Goal: Task Accomplishment & Management: Manage account settings

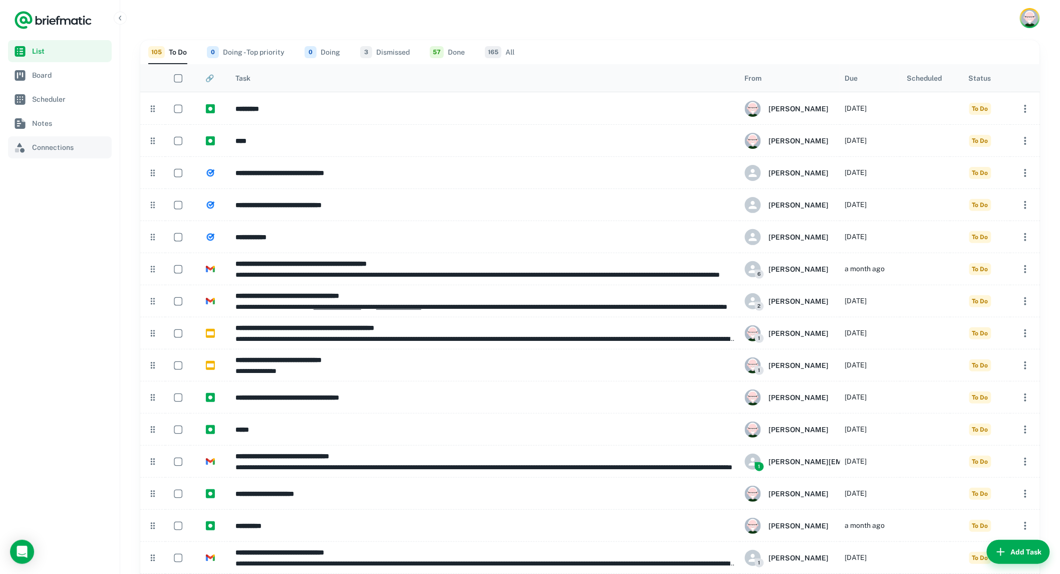
click at [49, 146] on span "Connections" at bounding box center [70, 147] width 76 height 11
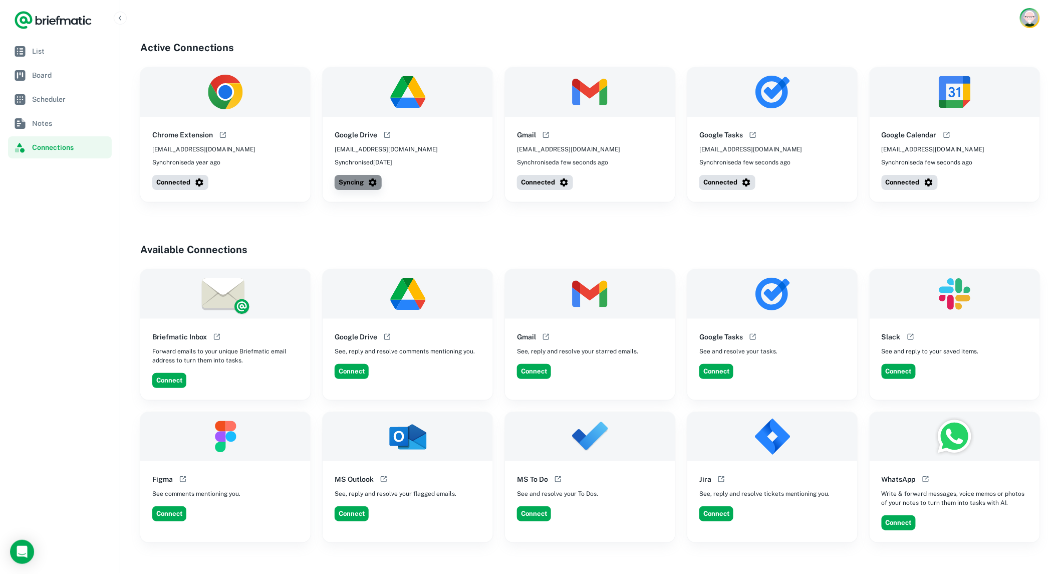
click at [346, 183] on button "Syncing" at bounding box center [358, 182] width 47 height 15
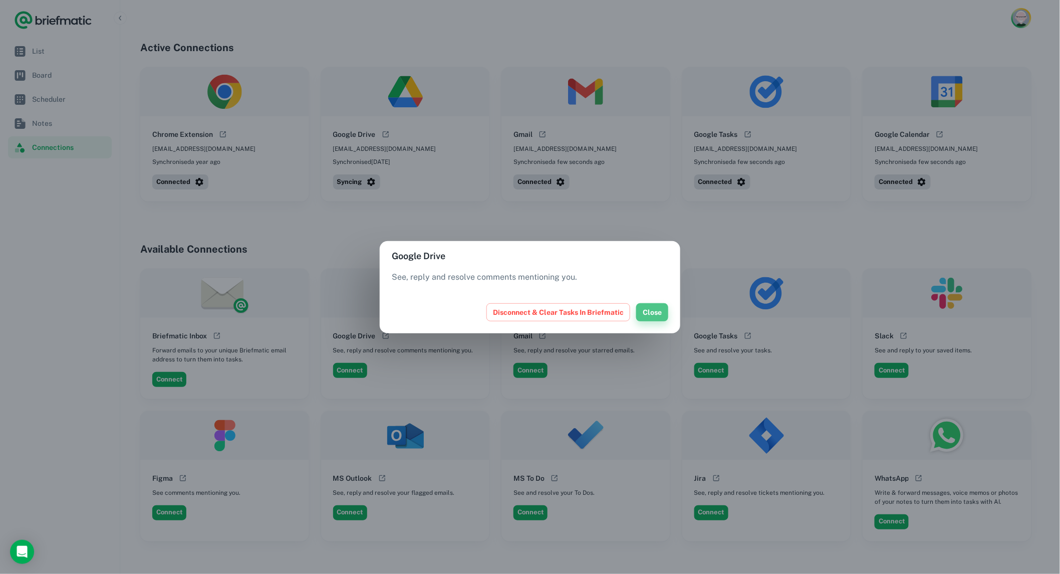
click at [650, 309] on button "Close" at bounding box center [652, 312] width 32 height 18
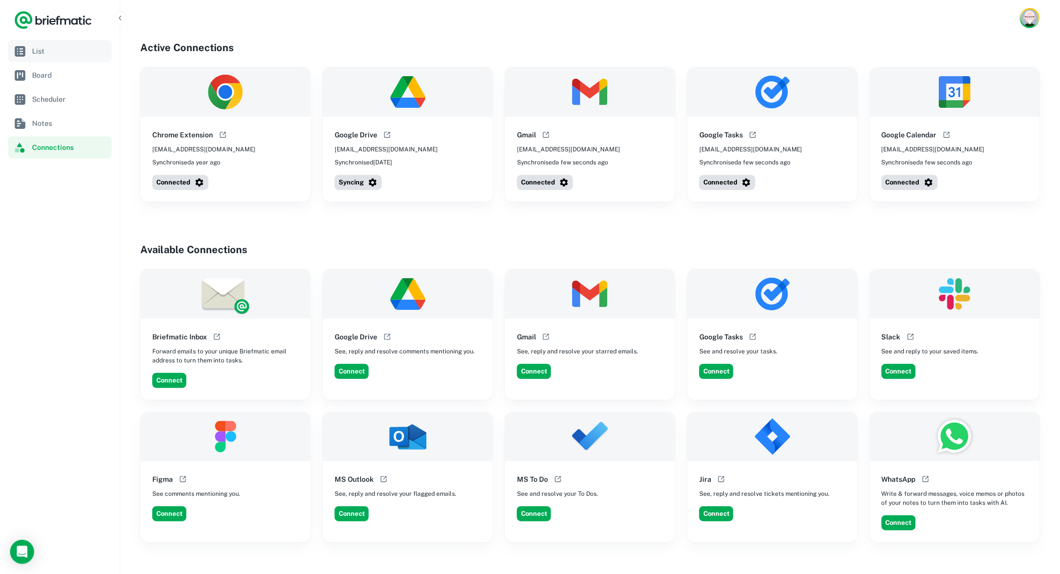
click at [43, 53] on span "List" at bounding box center [70, 51] width 76 height 11
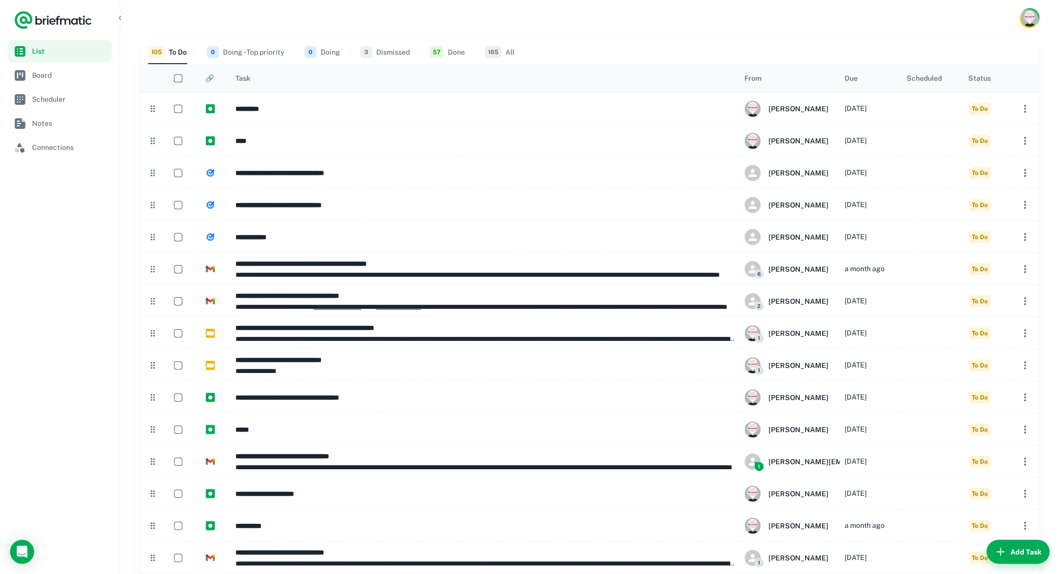
click at [850, 77] on div "Due" at bounding box center [851, 78] width 13 height 8
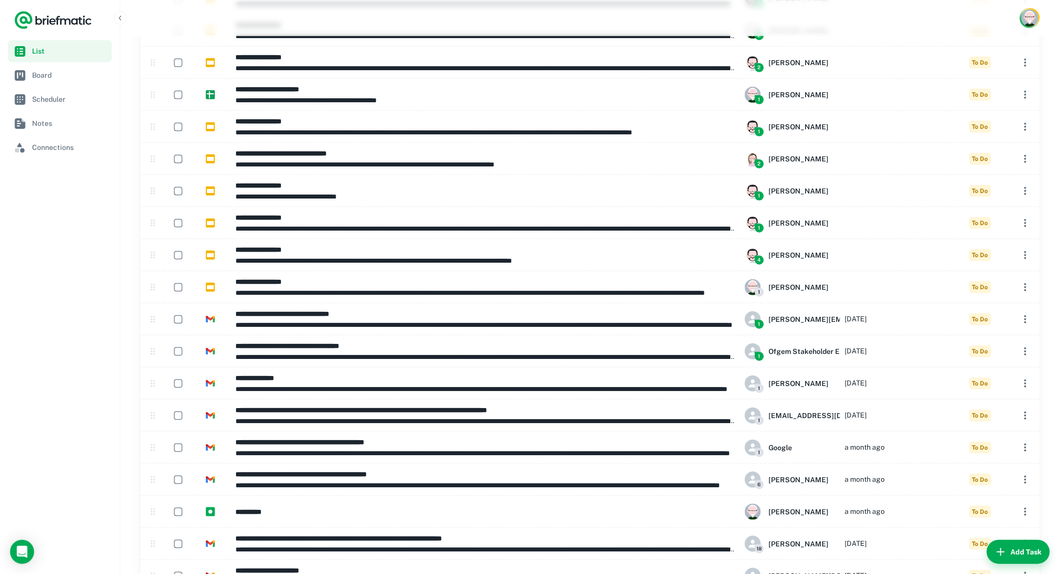
scroll to position [1725, 0]
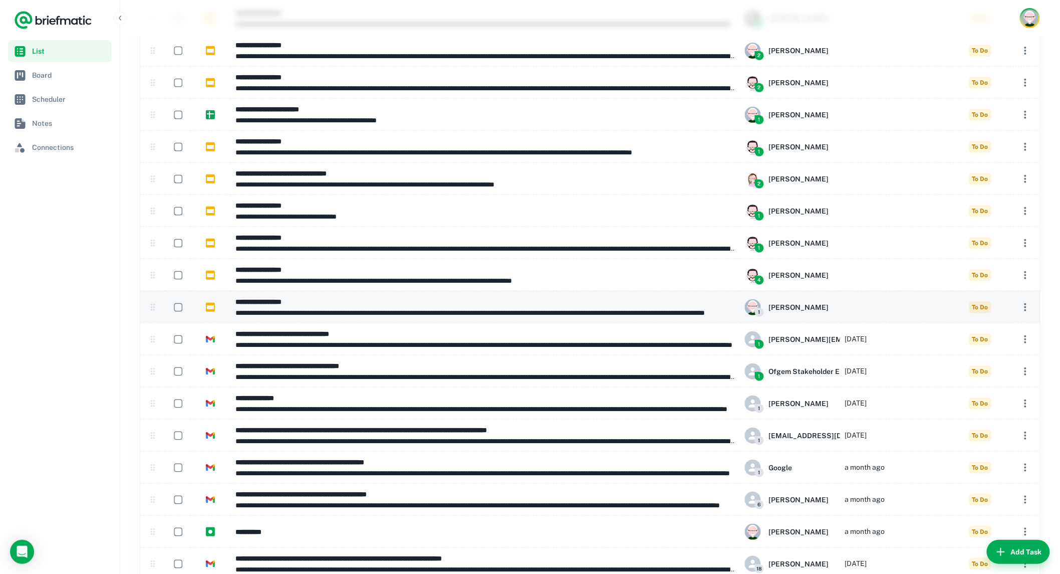
click at [317, 308] on p "**********" at bounding box center [484, 312] width 499 height 11
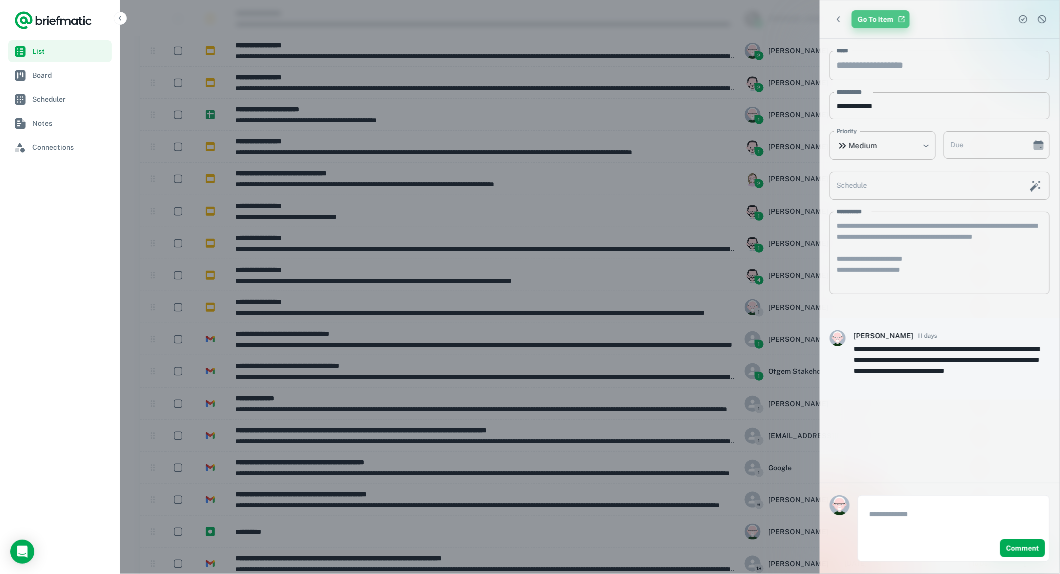
click at [865, 27] on link "Go To Item" at bounding box center [881, 19] width 58 height 18
click at [838, 19] on icon "Back" at bounding box center [838, 19] width 3 height 6
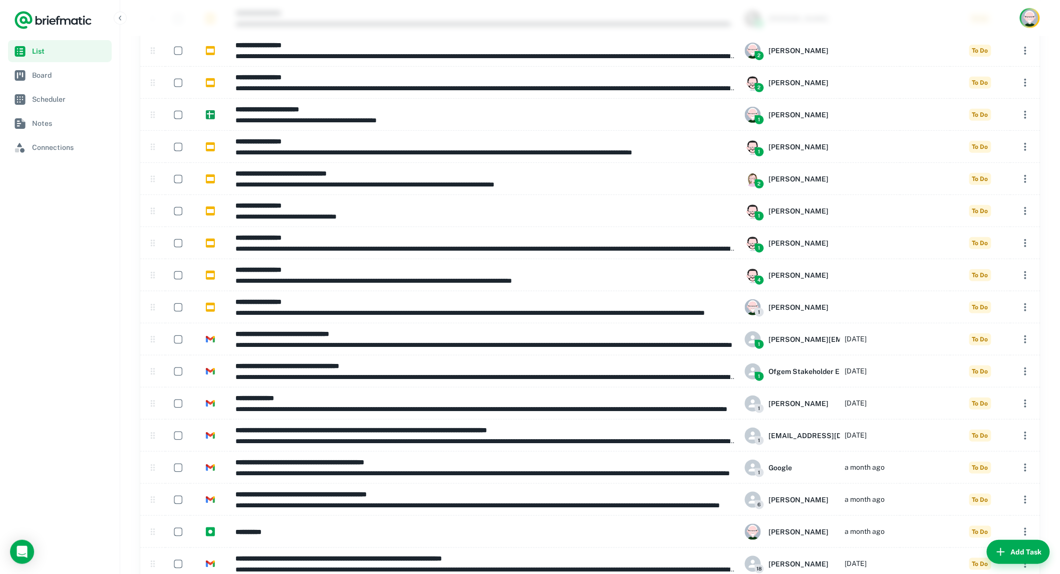
drag, startPoint x: 51, startPoint y: 149, endPoint x: 56, endPoint y: 158, distance: 10.8
click at [51, 149] on span "Connections" at bounding box center [70, 147] width 76 height 11
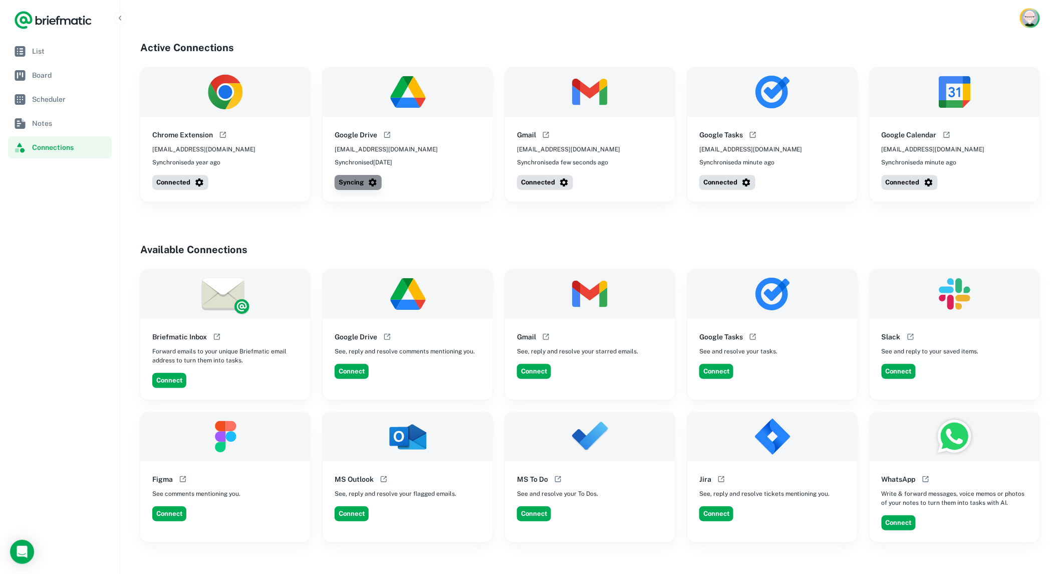
click at [352, 183] on button "Syncing" at bounding box center [358, 182] width 47 height 15
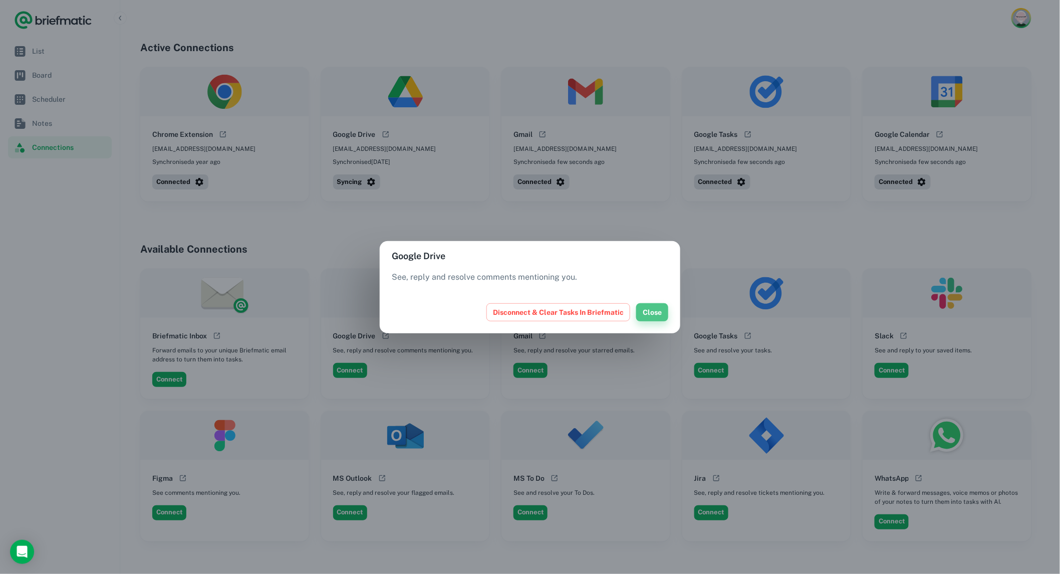
click at [650, 312] on button "Close" at bounding box center [652, 312] width 32 height 18
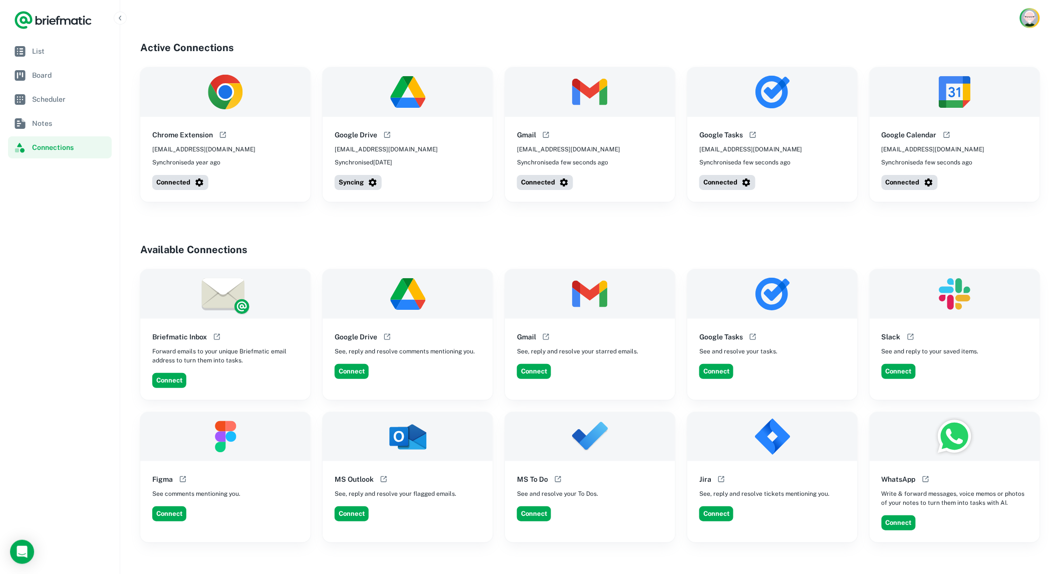
click at [437, 103] on img at bounding box center [408, 92] width 170 height 50
click at [349, 372] on button "Connect" at bounding box center [352, 371] width 34 height 15
click at [43, 49] on span "List" at bounding box center [70, 51] width 76 height 11
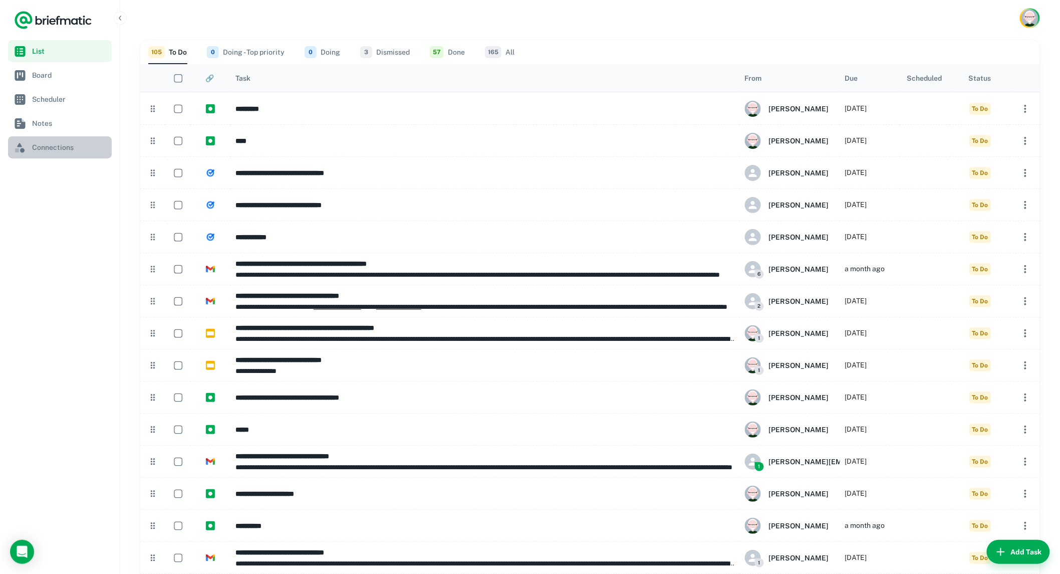
click at [42, 148] on span "Connections" at bounding box center [70, 147] width 76 height 11
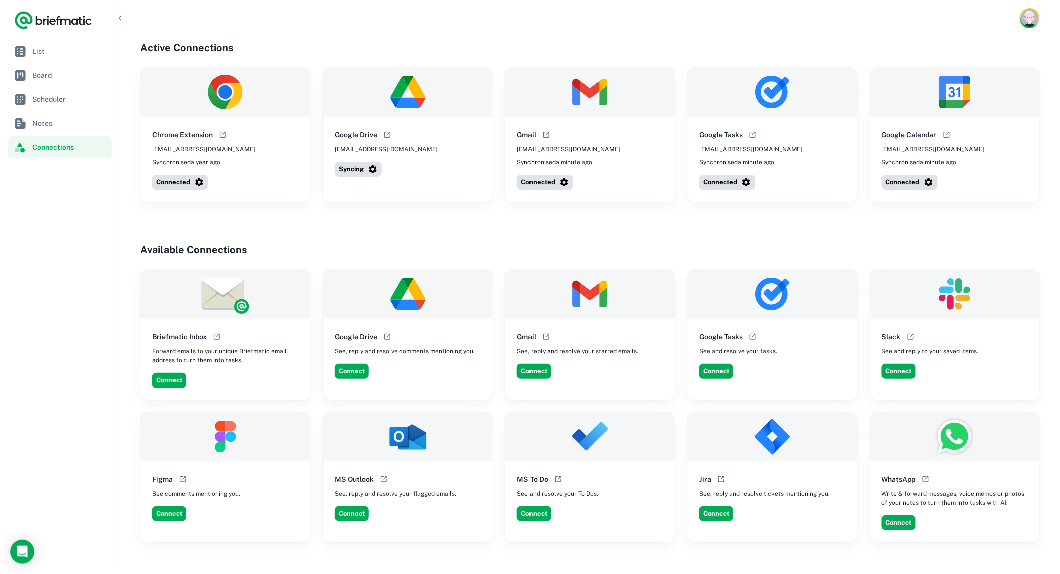
click at [356, 191] on div "Google Drive austin@grovedesign.co.uk Syncing" at bounding box center [408, 134] width 170 height 135
click at [387, 134] on icon "Open help documentation" at bounding box center [389, 134] width 4 height 4
click at [55, 46] on span "List" at bounding box center [70, 51] width 76 height 11
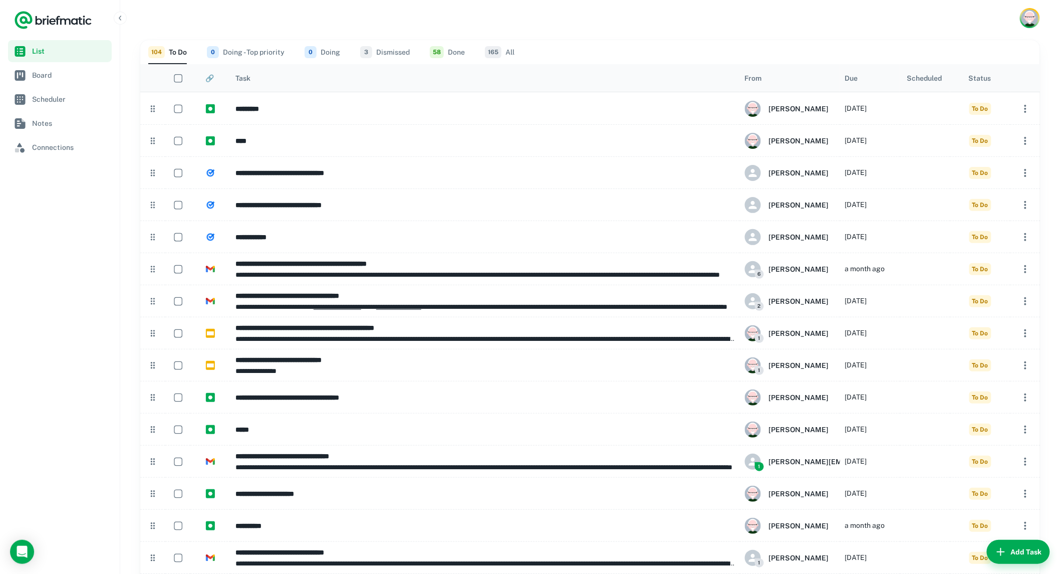
click at [852, 78] on div "Due" at bounding box center [851, 78] width 13 height 8
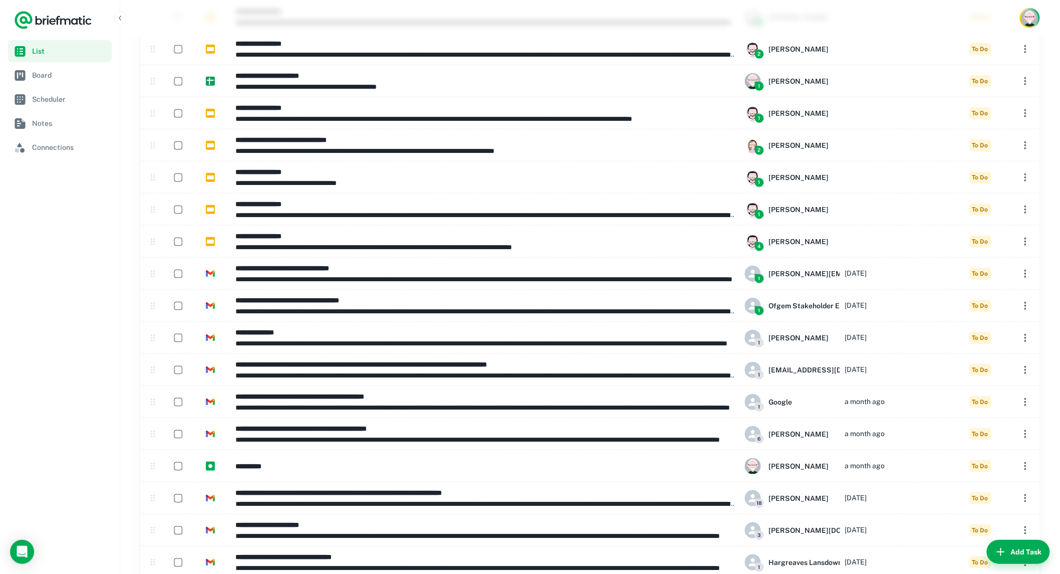
scroll to position [1725, 0]
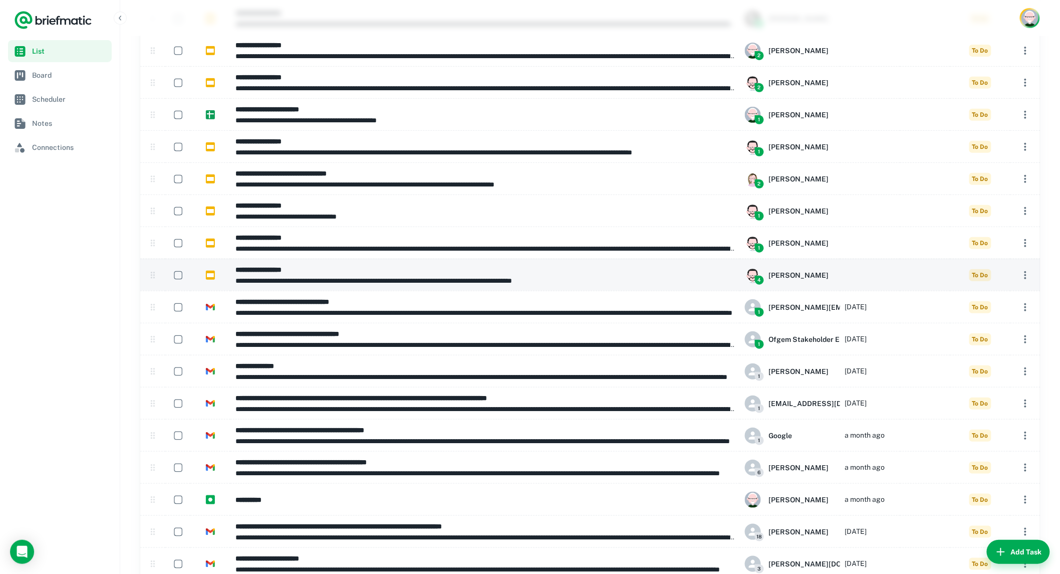
click at [392, 275] on p "**********" at bounding box center [484, 280] width 499 height 11
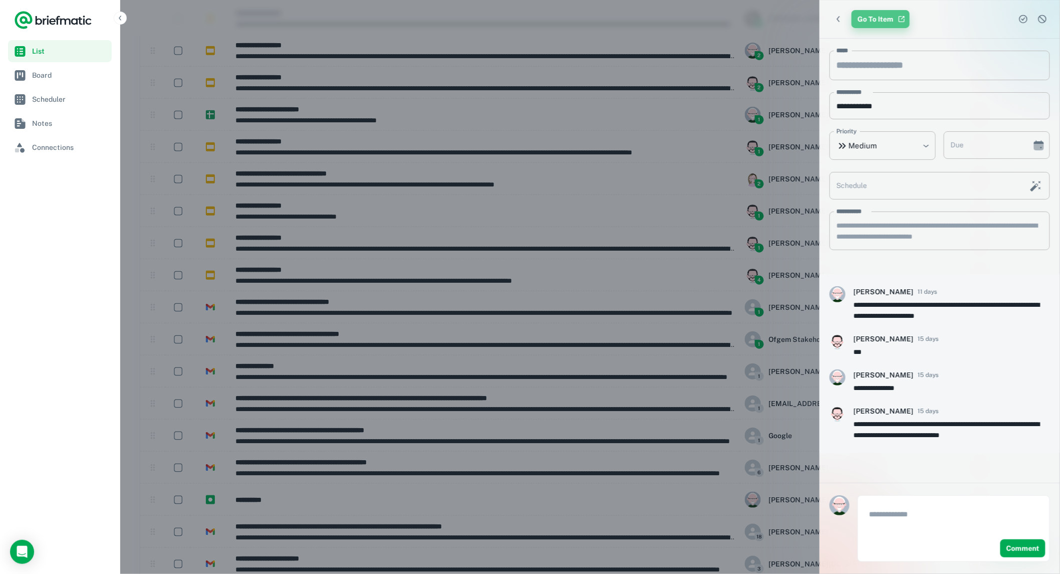
click at [878, 17] on link "Go To Item" at bounding box center [881, 19] width 58 height 18
click at [1041, 144] on icon "Choose date" at bounding box center [1039, 147] width 10 height 7
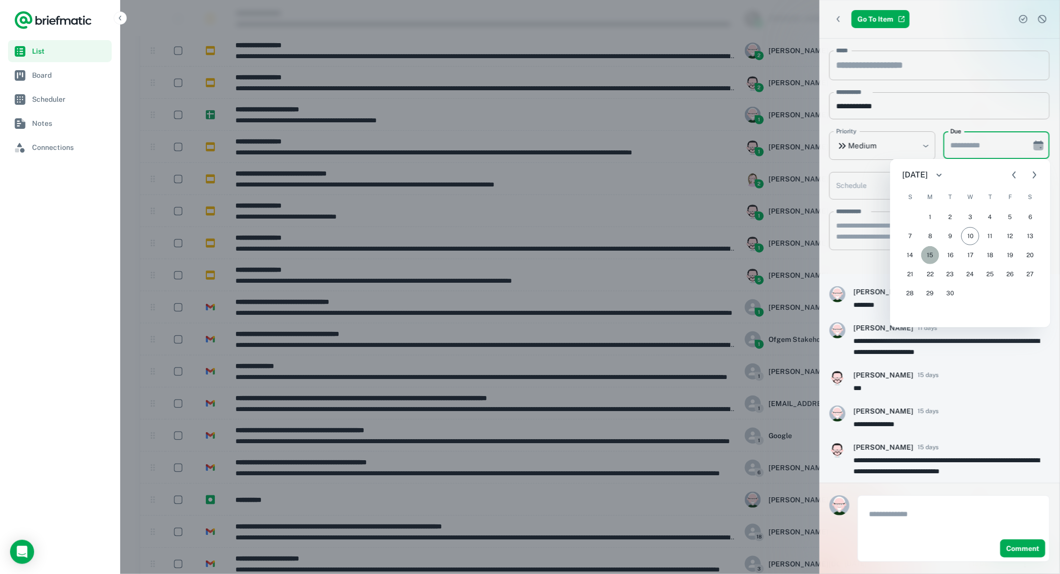
click at [930, 256] on button "15" at bounding box center [930, 255] width 18 height 18
type input "**********"
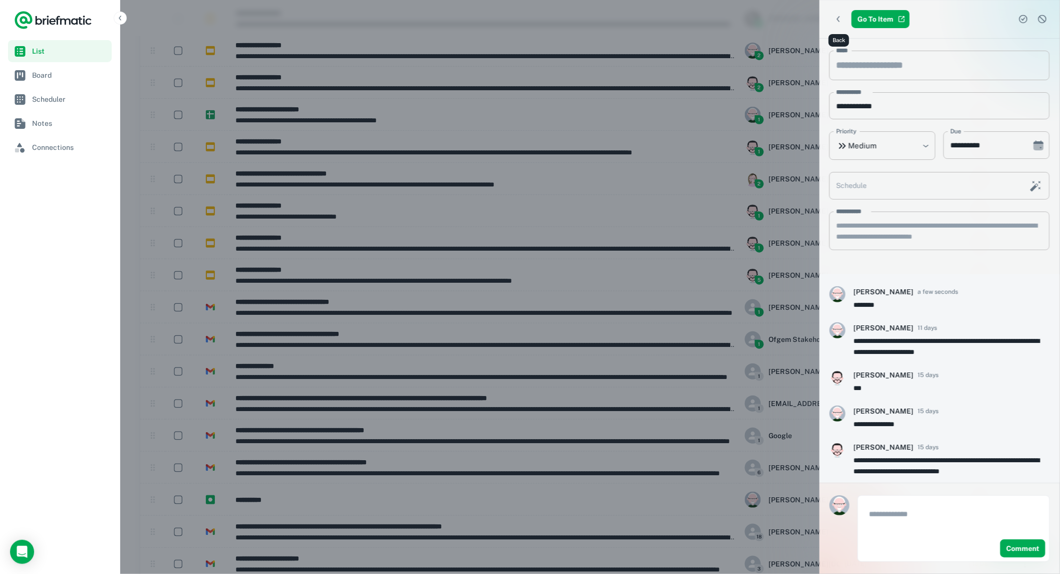
click at [840, 19] on icon "Back" at bounding box center [839, 19] width 10 height 10
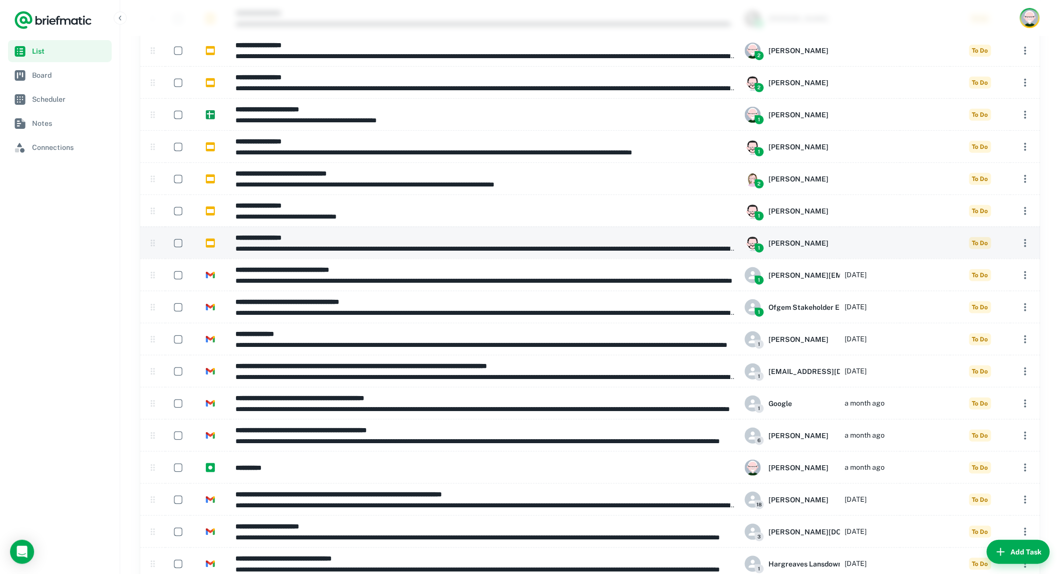
click at [858, 247] on div at bounding box center [870, 242] width 60 height 32
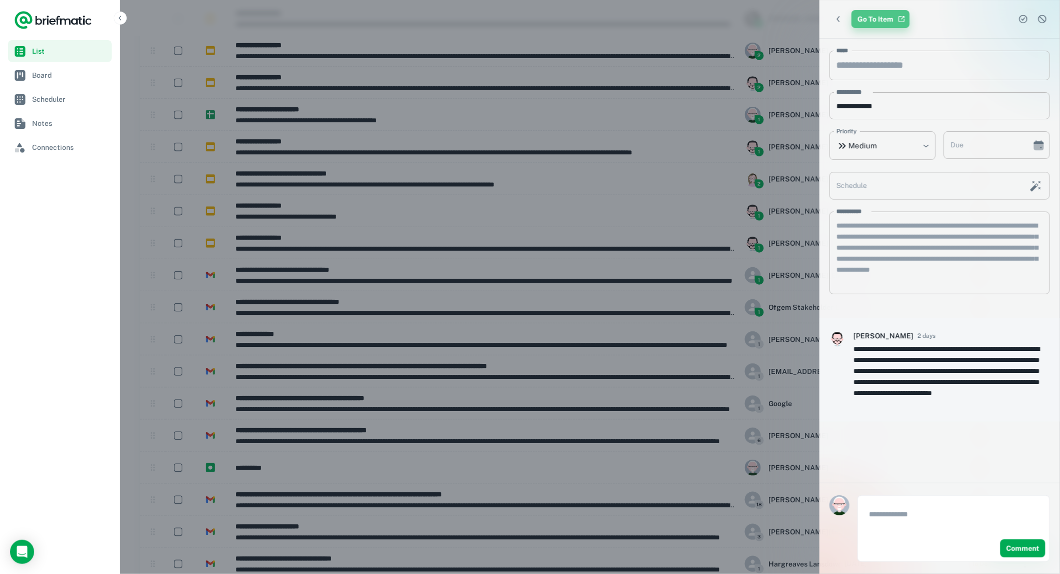
click at [877, 21] on link "Go To Item" at bounding box center [881, 19] width 58 height 18
click at [1030, 146] on button "Choose date" at bounding box center [1039, 145] width 20 height 20
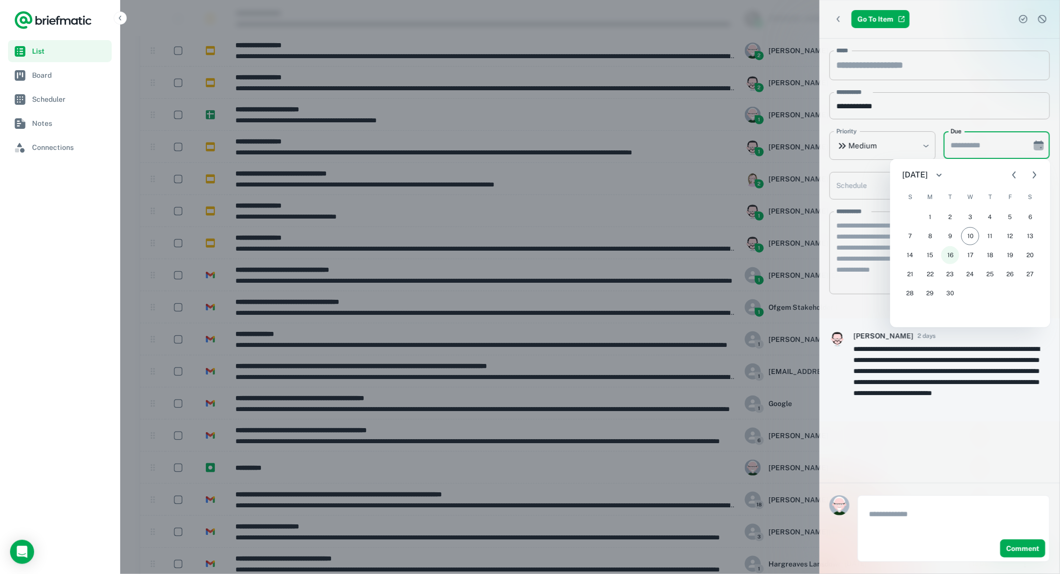
click at [951, 255] on button "16" at bounding box center [950, 255] width 18 height 18
type input "**********"
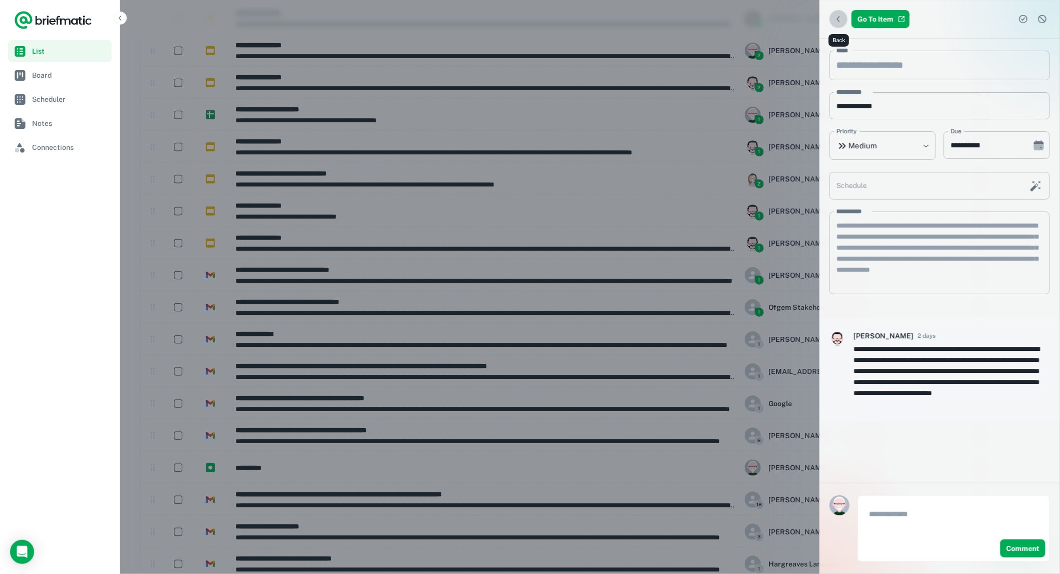
click at [839, 21] on icon "Back" at bounding box center [838, 19] width 3 height 6
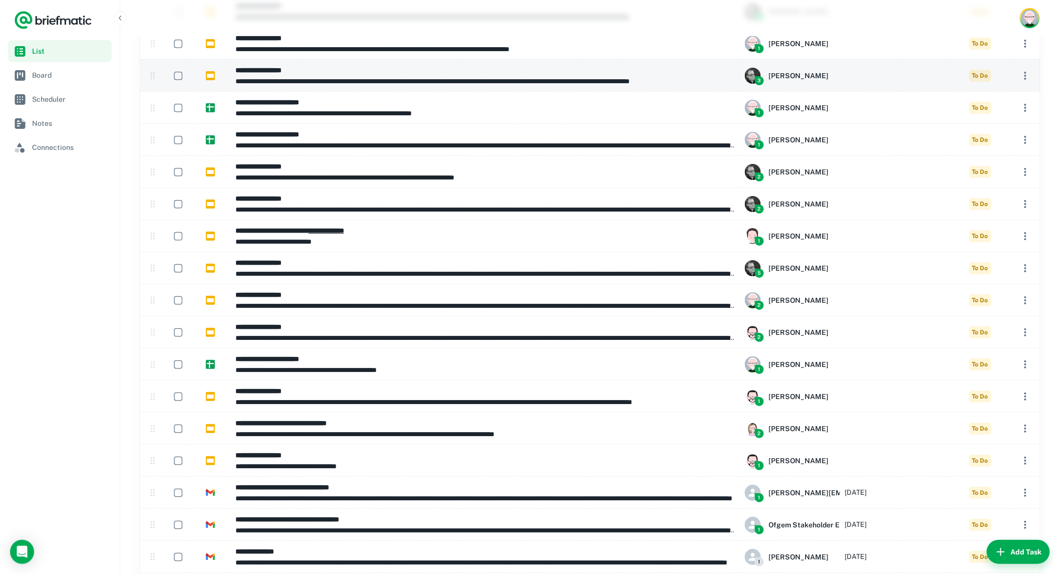
scroll to position [1566, 0]
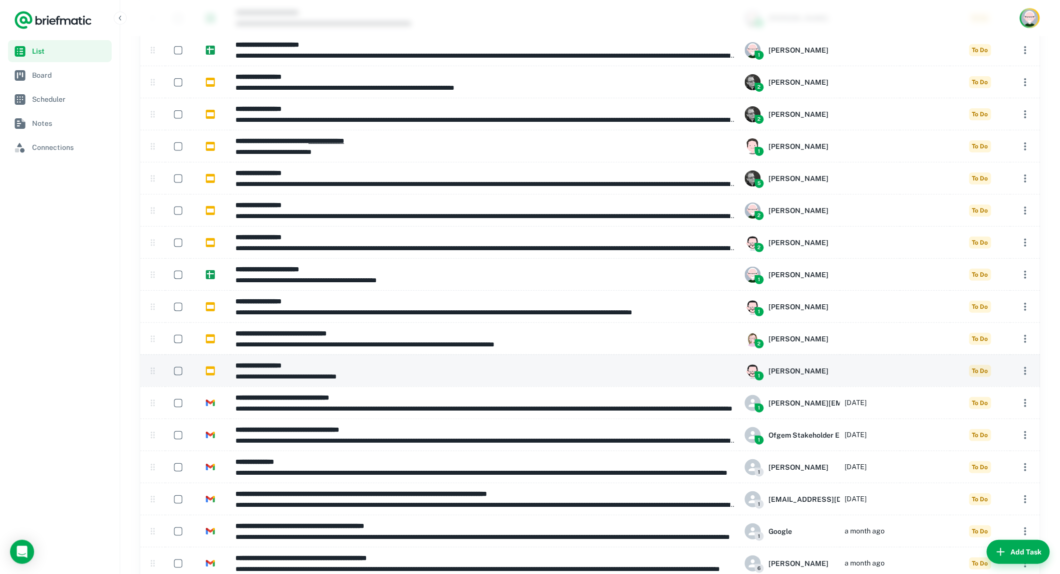
click at [396, 373] on p "**********" at bounding box center [484, 376] width 499 height 11
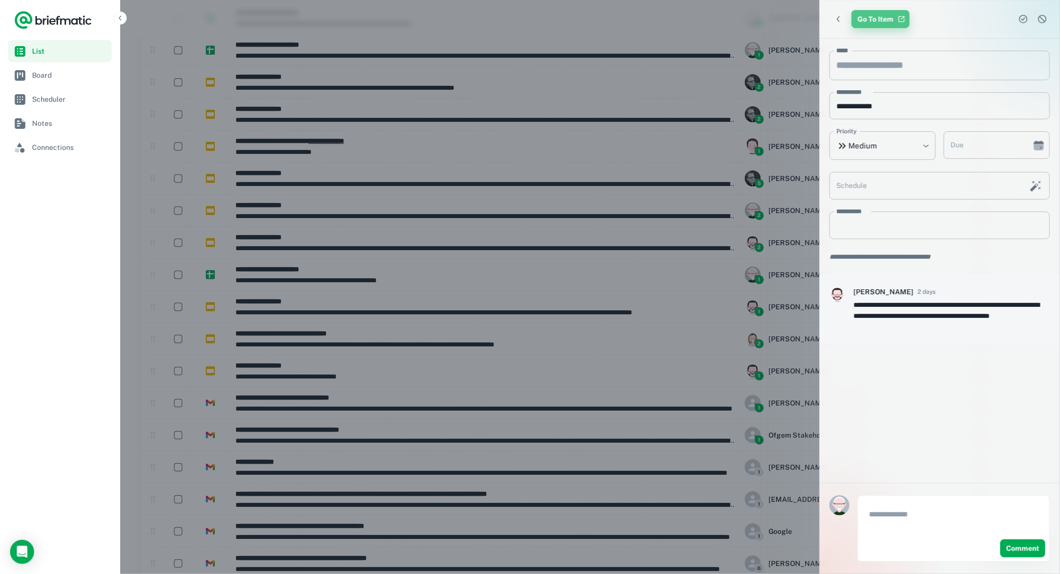
click at [873, 19] on link "Go To Item" at bounding box center [881, 19] width 58 height 18
click at [1037, 146] on icon "Choose date" at bounding box center [1039, 147] width 10 height 7
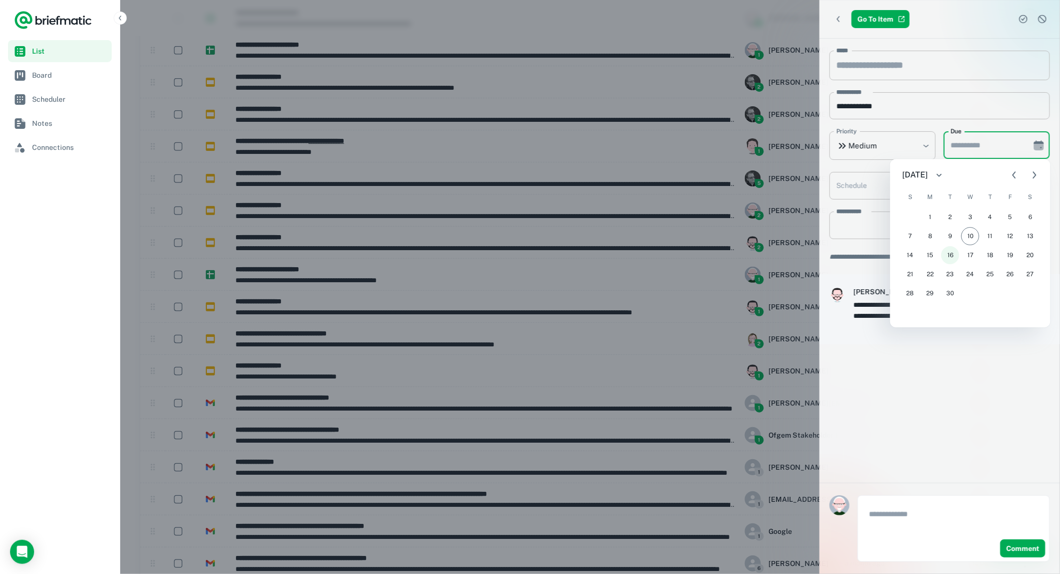
click at [953, 258] on button "16" at bounding box center [950, 255] width 18 height 18
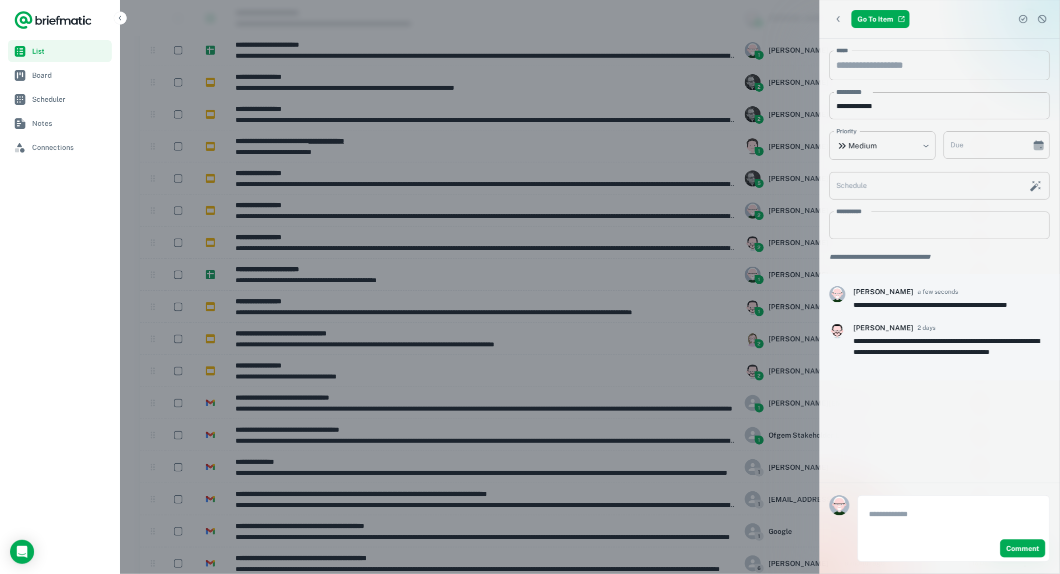
type input "**********"
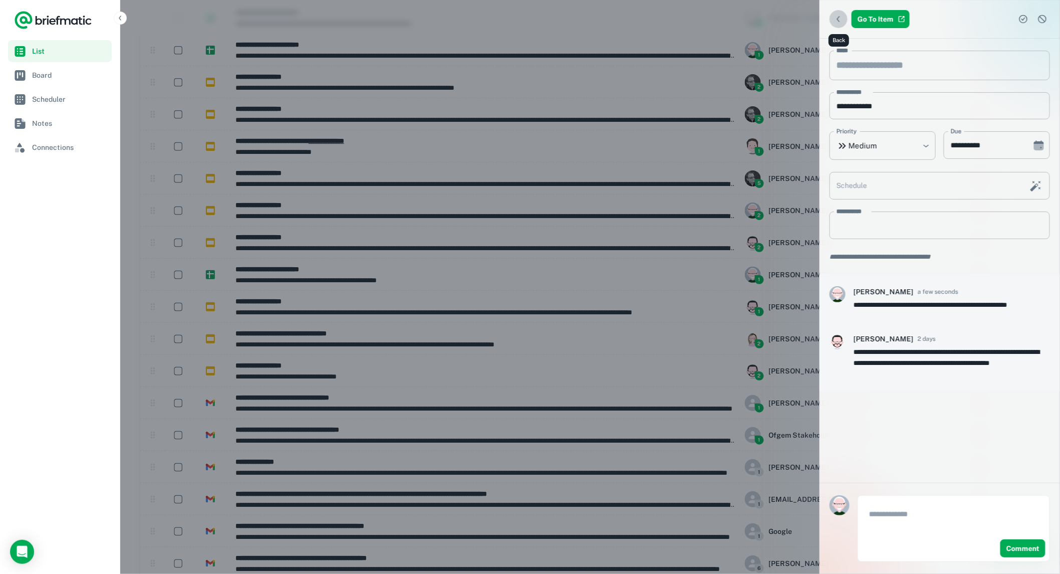
click at [839, 19] on icon "Back" at bounding box center [839, 19] width 10 height 10
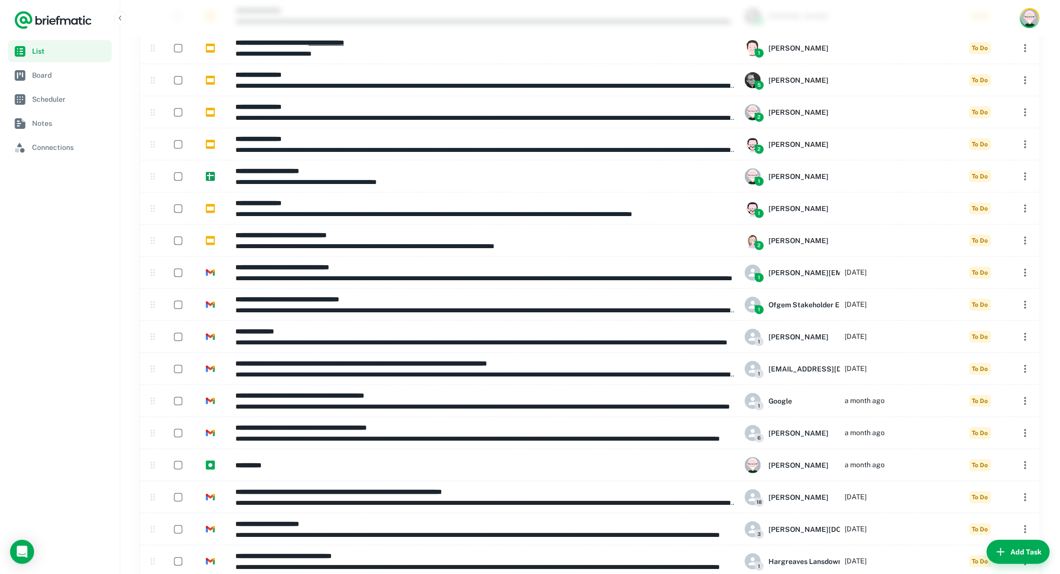
scroll to position [1679, 0]
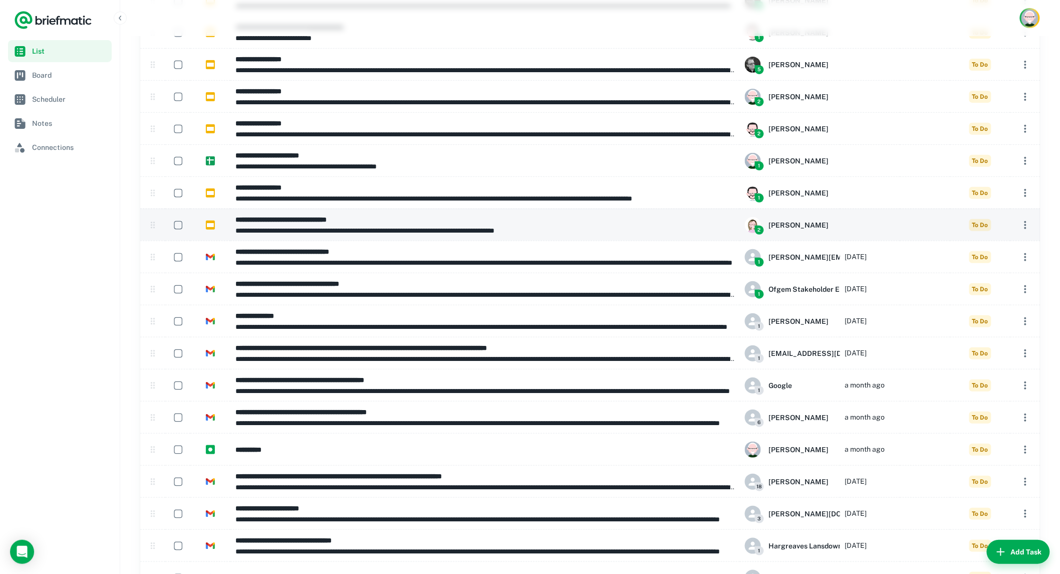
click at [523, 221] on h6 "**********" at bounding box center [484, 219] width 499 height 11
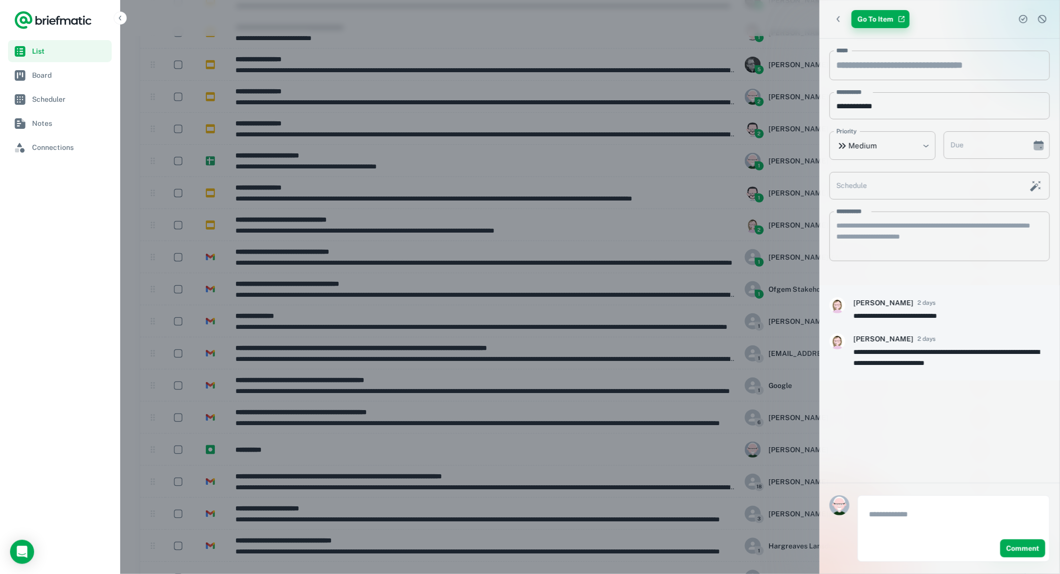
click at [875, 17] on link "Go To Item" at bounding box center [881, 19] width 58 height 18
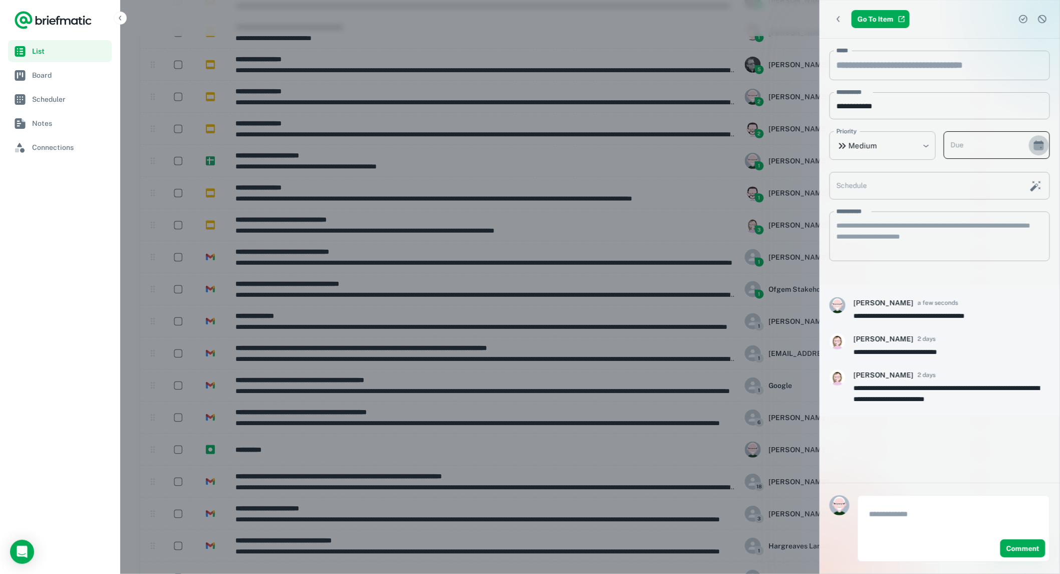
click at [1038, 148] on icon "Choose date" at bounding box center [1039, 147] width 10 height 7
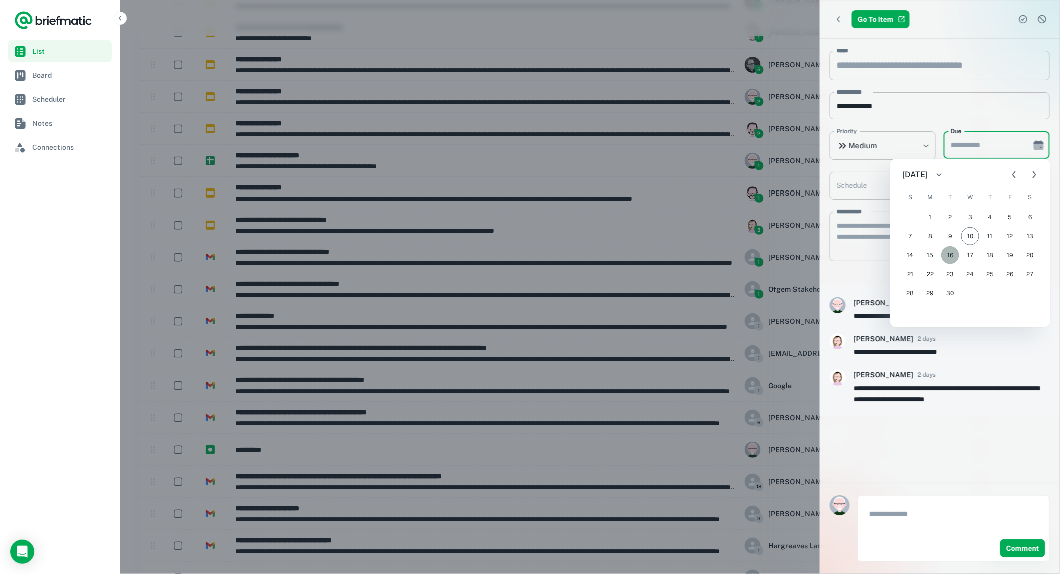
click at [951, 255] on button "16" at bounding box center [950, 255] width 18 height 18
type input "**********"
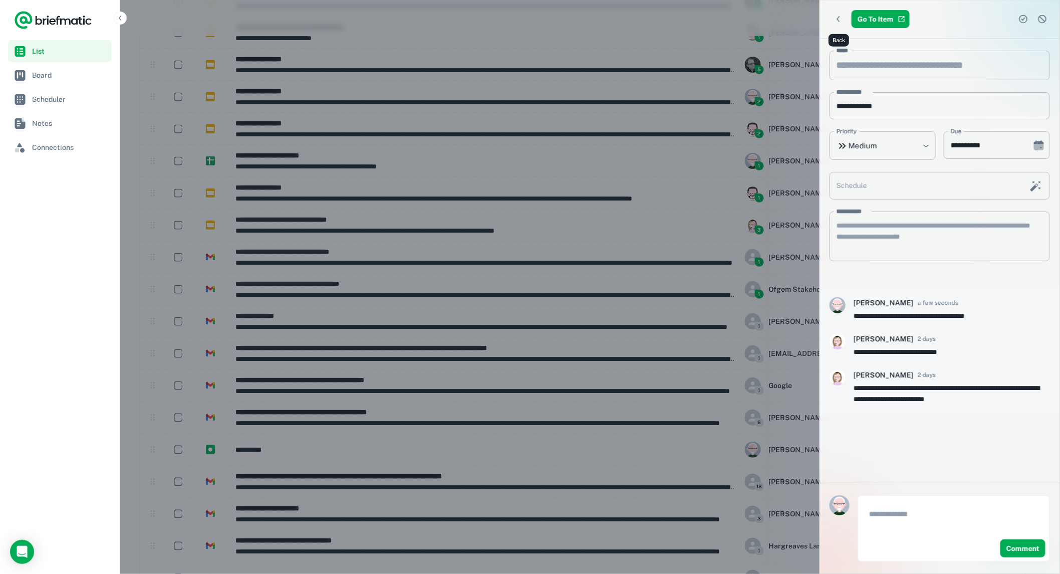
click at [839, 19] on icon "Back" at bounding box center [839, 19] width 10 height 10
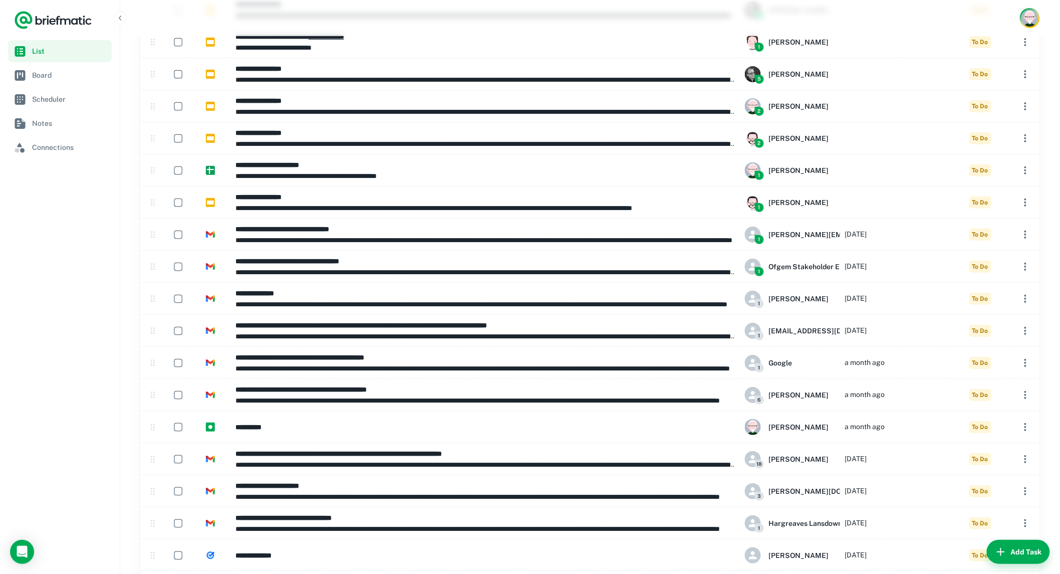
scroll to position [1647, 0]
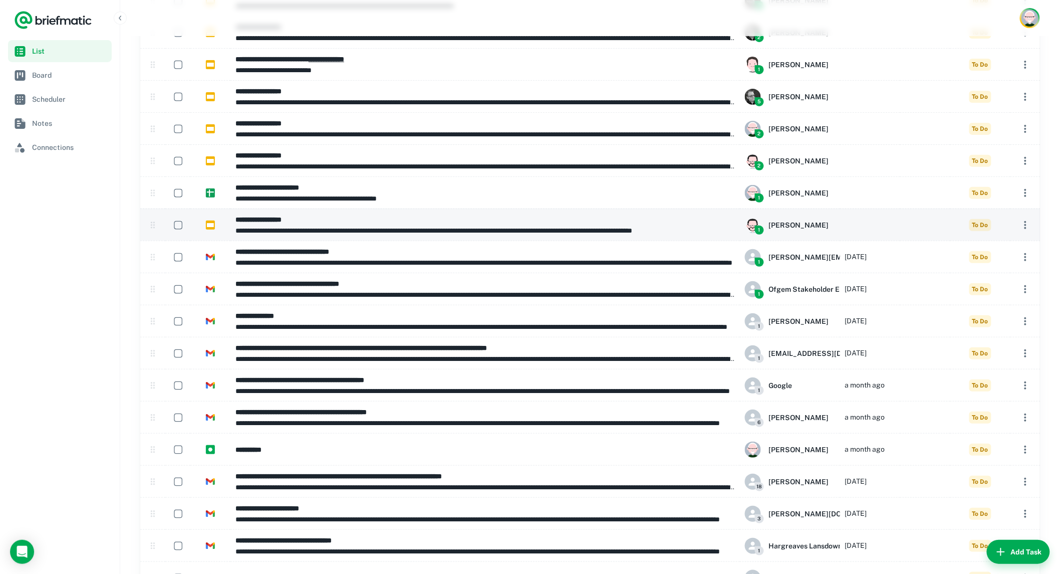
click at [479, 225] on p "**********" at bounding box center [484, 230] width 499 height 11
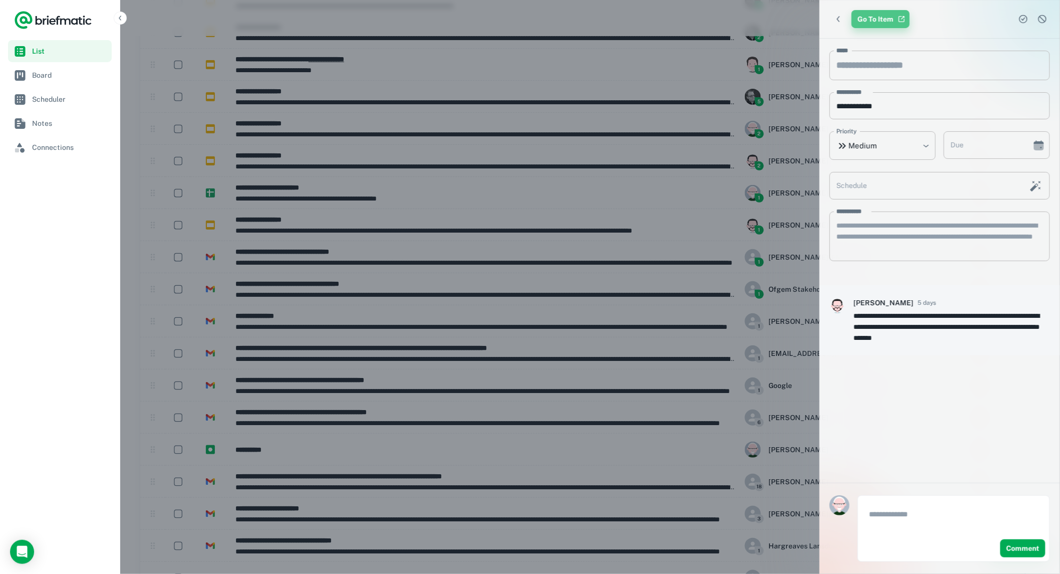
click at [875, 18] on link "Go To Item" at bounding box center [881, 19] width 58 height 18
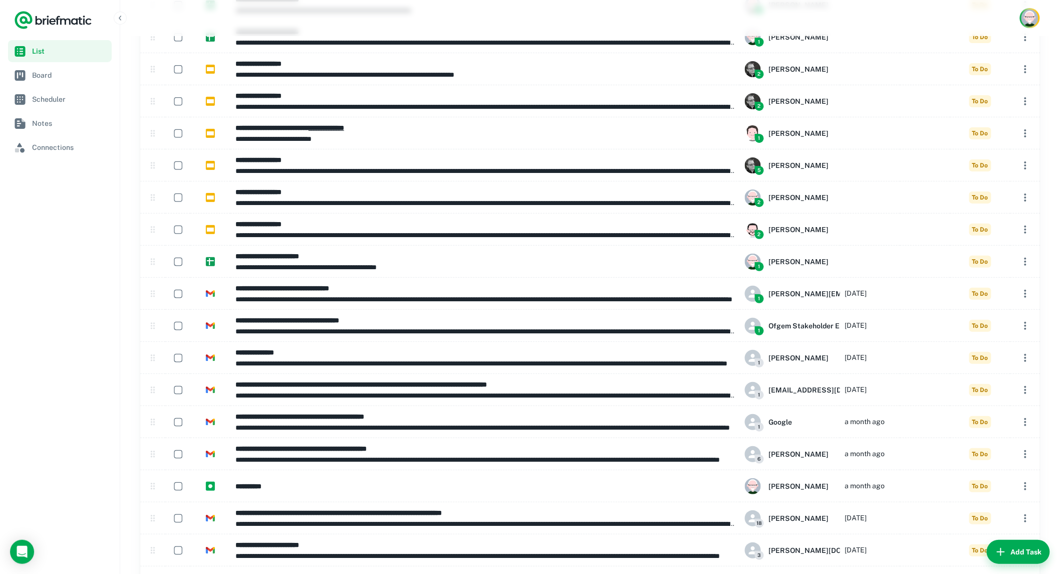
scroll to position [1559, 0]
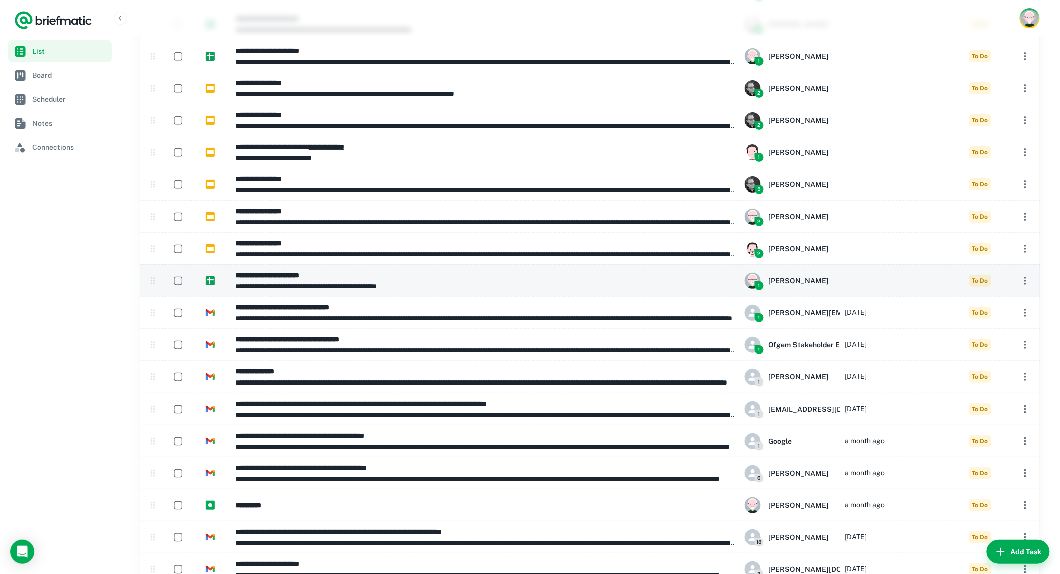
click at [472, 281] on p "**********" at bounding box center [484, 286] width 499 height 11
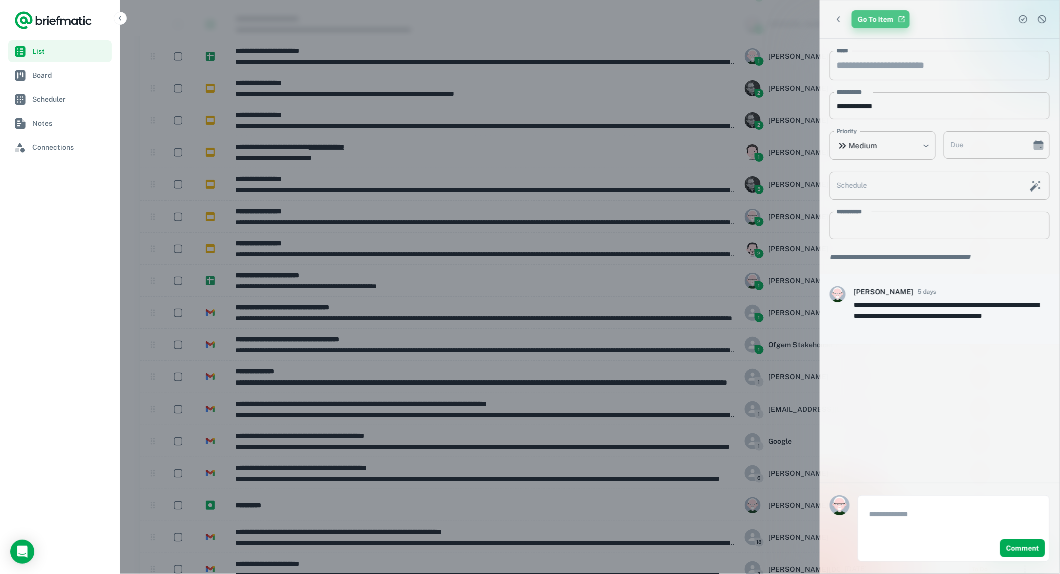
click at [877, 21] on link "Go To Item" at bounding box center [881, 19] width 58 height 18
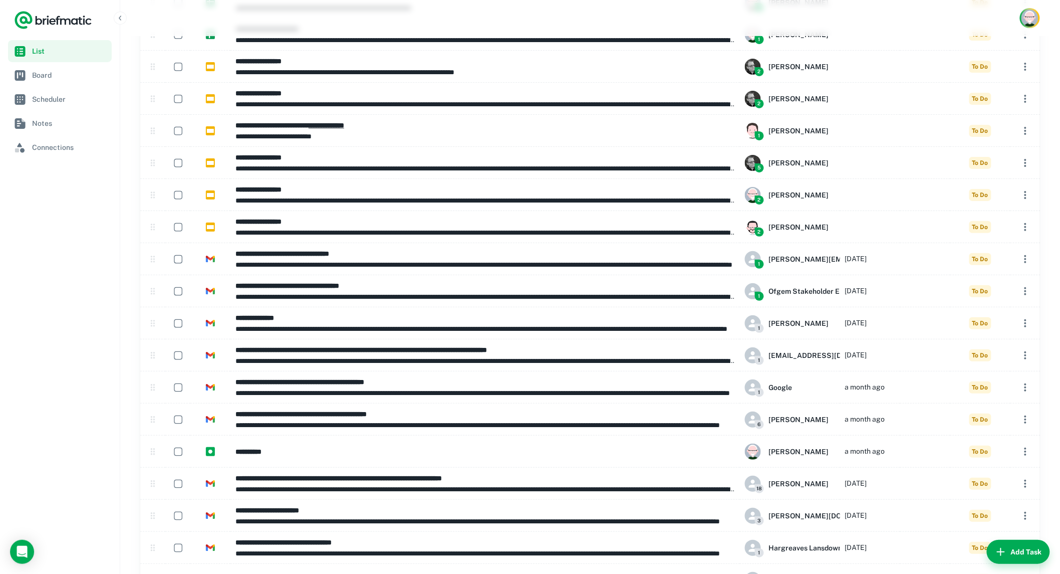
scroll to position [1527, 0]
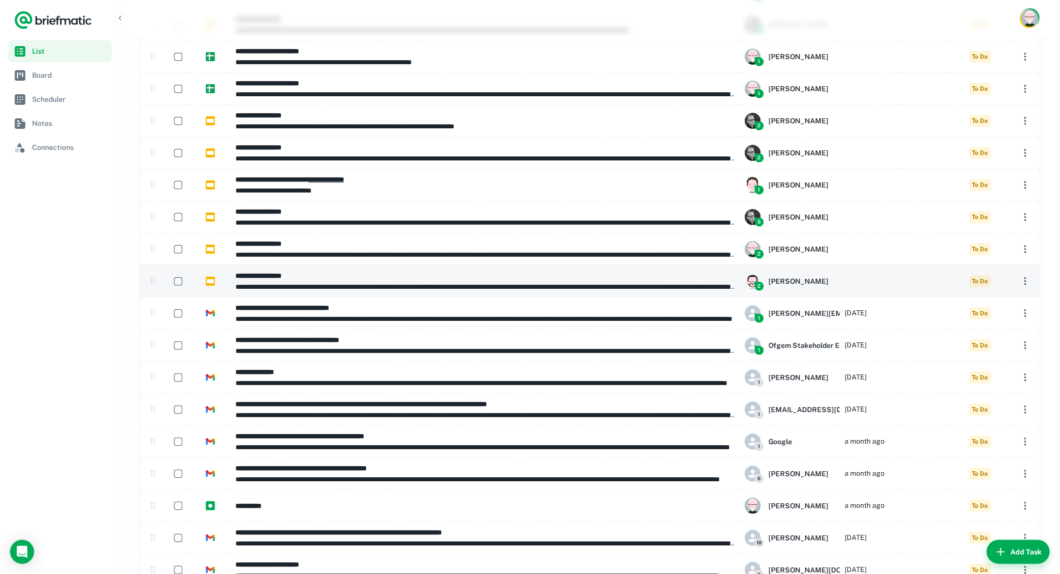
click at [331, 279] on h6 "**********" at bounding box center [484, 275] width 499 height 11
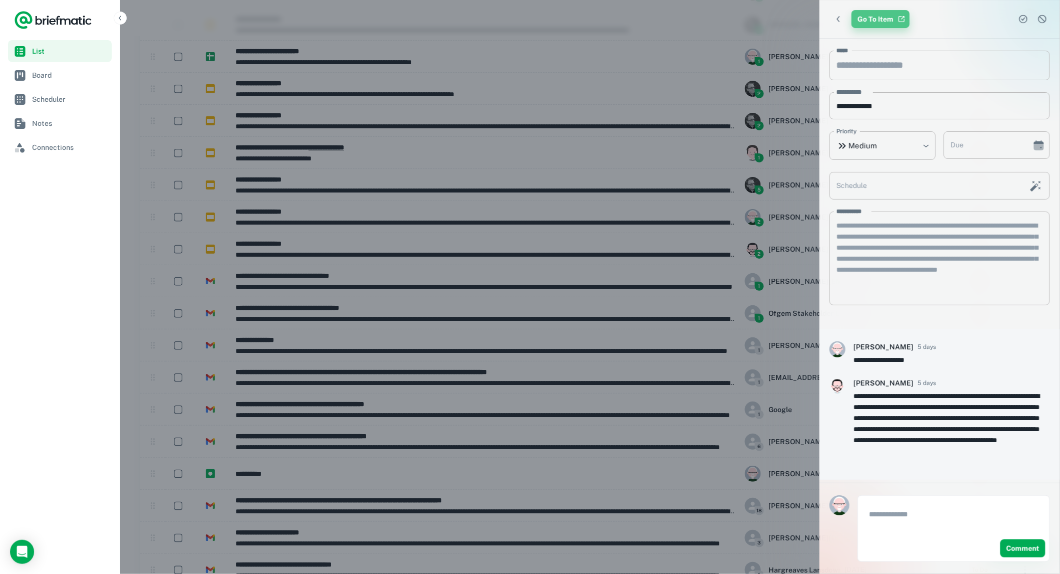
click at [868, 19] on link "Go To Item" at bounding box center [881, 19] width 58 height 18
